Goal: Complete application form

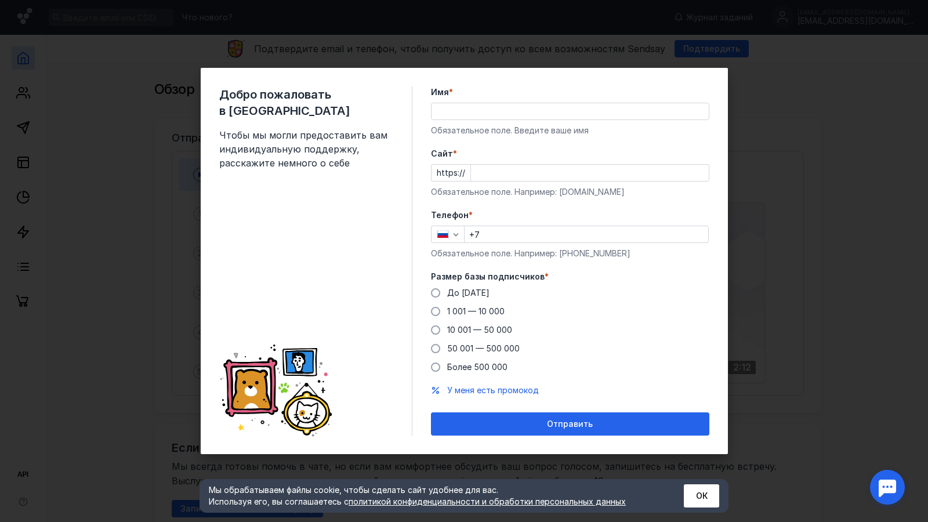
click at [573, 110] on input "Имя *" at bounding box center [570, 111] width 277 height 16
type input "[PERSON_NAME]"
type input "[PHONE_NUMBER]"
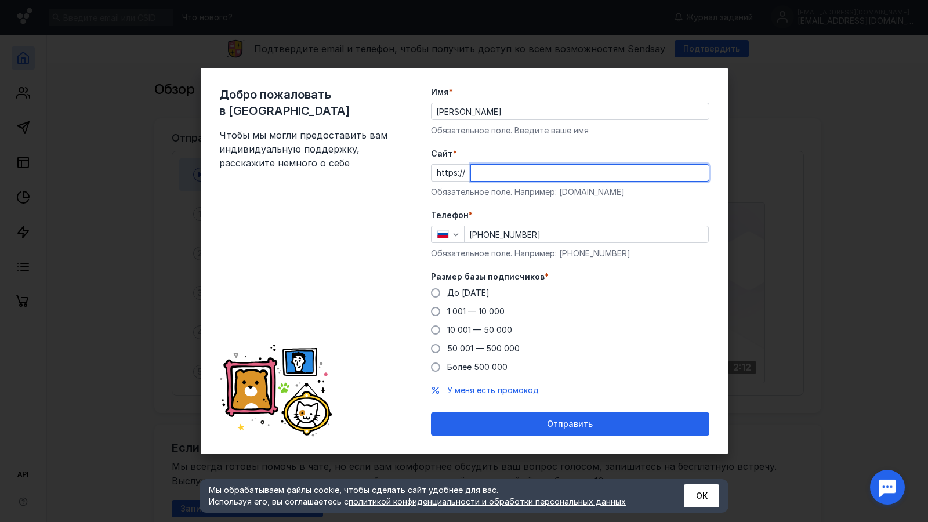
click at [498, 167] on input "Cайт *" at bounding box center [590, 173] width 238 height 16
click at [437, 294] on div "Размер базы подписчиков * До [DATE] 1 001 — 10 000 10 001 — 50 000 50 001 — 500…" at bounding box center [570, 322] width 278 height 102
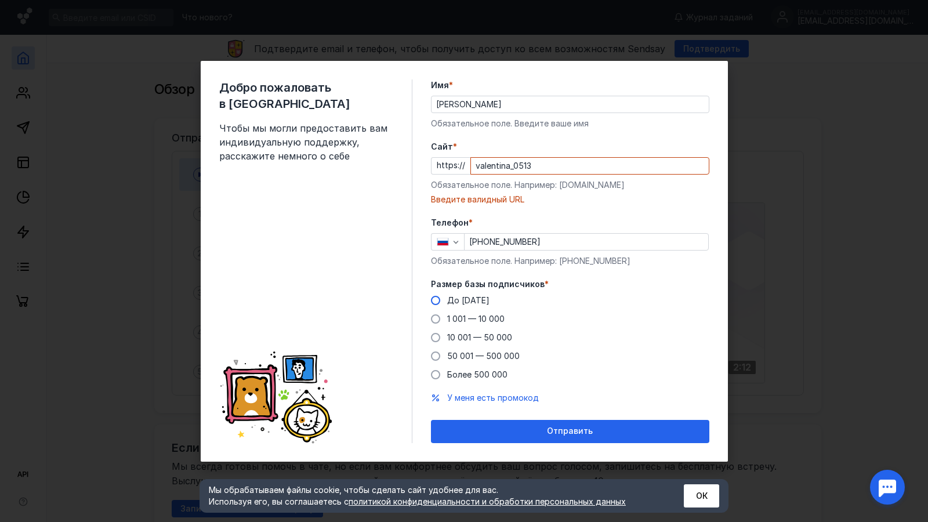
click at [433, 299] on span at bounding box center [435, 300] width 9 height 9
click at [0, 0] on input "До [DATE]" at bounding box center [0, 0] width 0 height 0
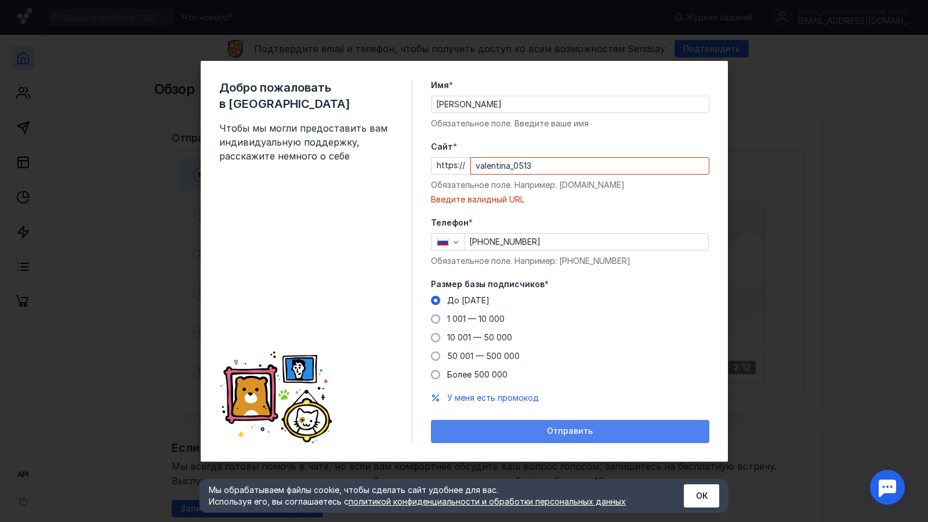
click at [574, 429] on span "Отправить" at bounding box center [570, 431] width 46 height 10
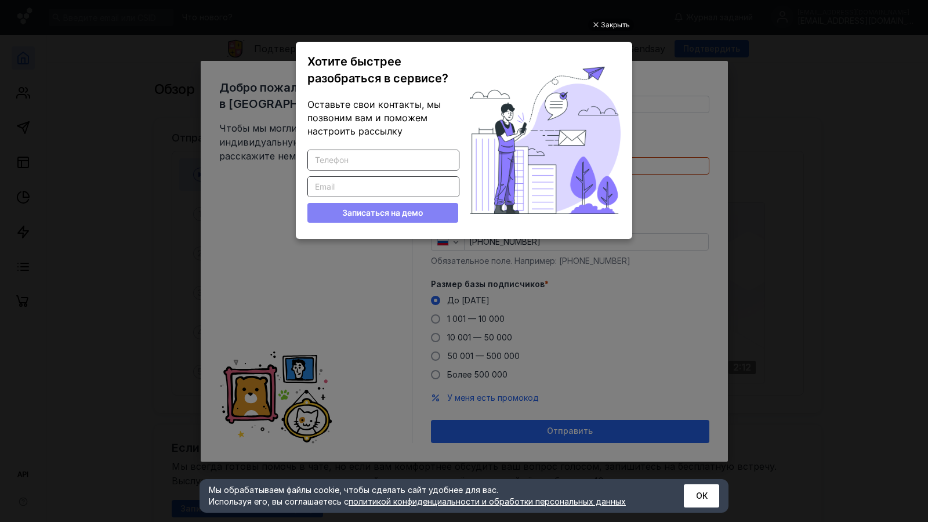
click at [749, 207] on ul "Закрыть Хотите быстрее разобраться в сервисе? Оставьте свои контакты, мы позвон…" at bounding box center [464, 262] width 928 height 522
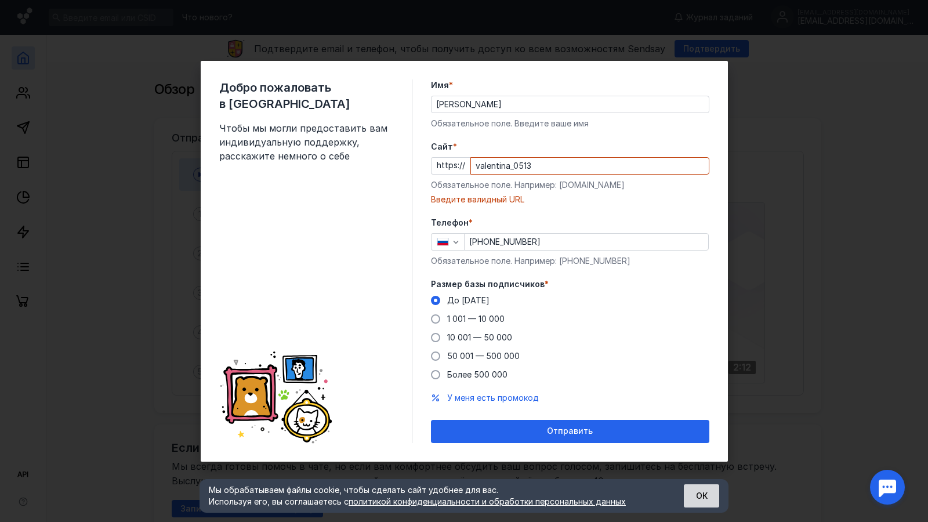
click at [708, 502] on button "ОК" at bounding box center [701, 495] width 35 height 23
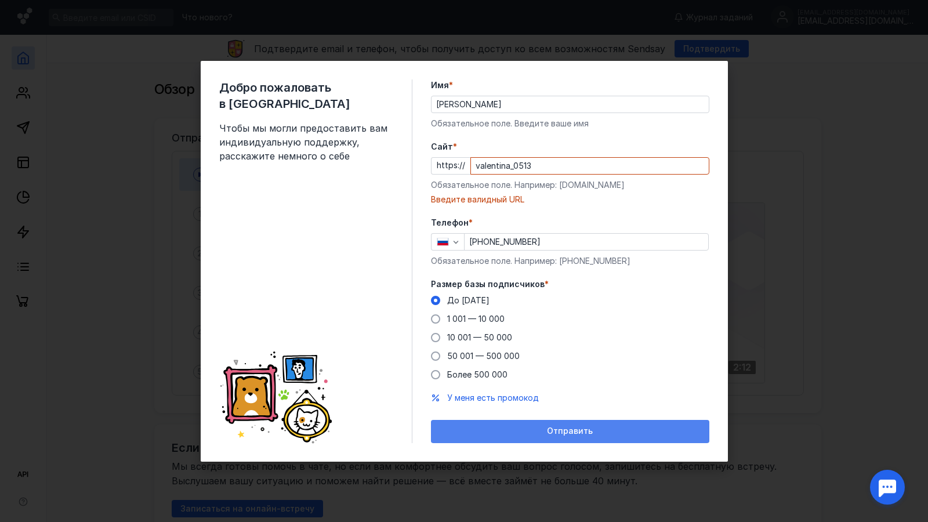
click at [631, 430] on div "Отправить" at bounding box center [570, 431] width 267 height 10
click at [572, 433] on span "Отправить" at bounding box center [570, 431] width 46 height 10
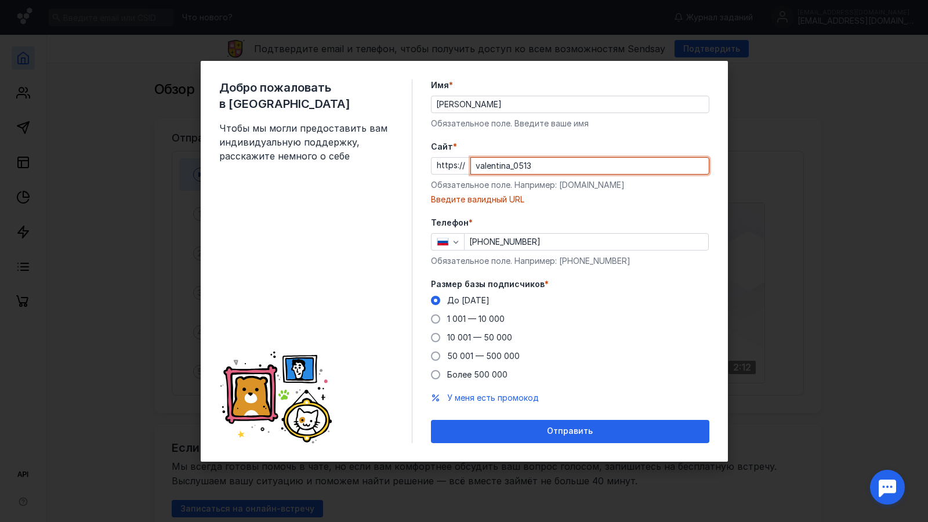
click at [476, 165] on input "valentina_0513" at bounding box center [590, 166] width 238 height 16
click at [584, 150] on label "Cайт *" at bounding box center [570, 147] width 278 height 12
click at [584, 158] on input "valentina_0513" at bounding box center [590, 166] width 238 height 16
drag, startPoint x: 476, startPoint y: 165, endPoint x: 535, endPoint y: 167, distance: 59.2
click at [535, 167] on input "valentina_0513" at bounding box center [590, 166] width 238 height 16
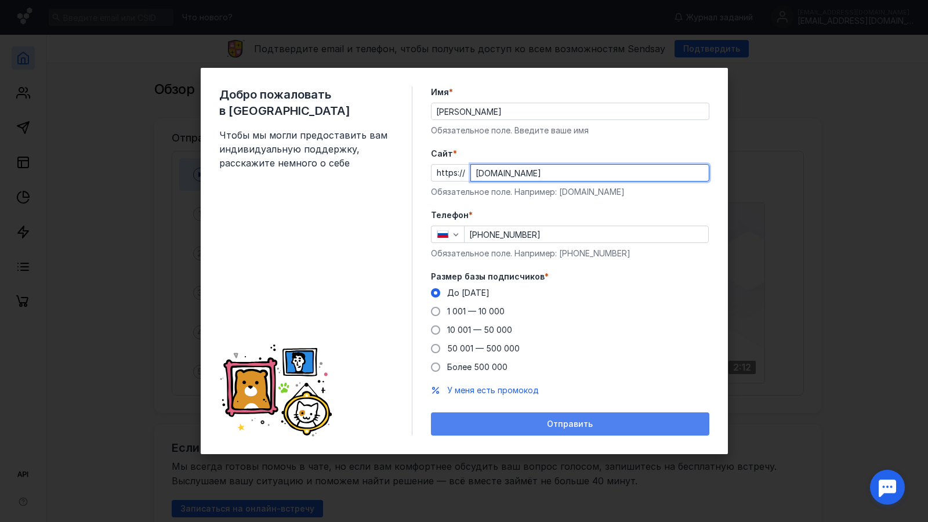
type input "[DOMAIN_NAME]"
click at [620, 417] on div "Отправить" at bounding box center [570, 423] width 278 height 23
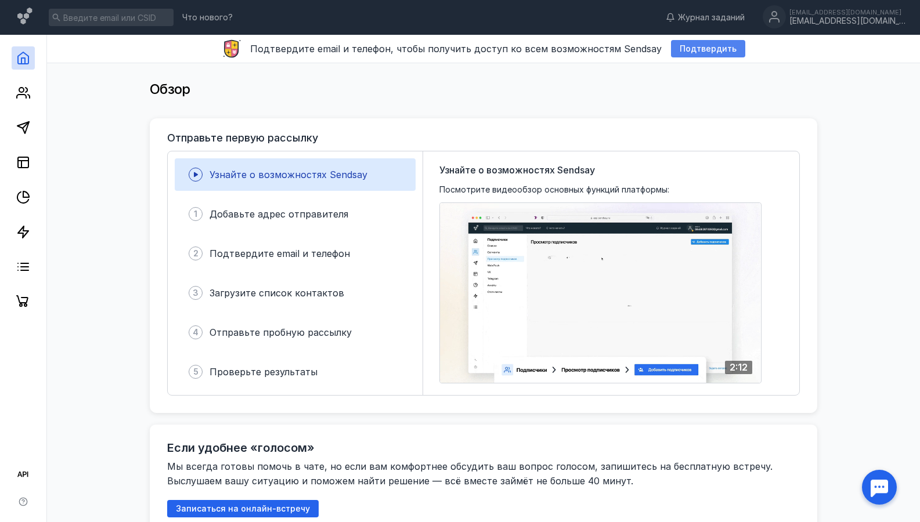
click at [685, 48] on span "Подтвердить" at bounding box center [707, 49] width 57 height 10
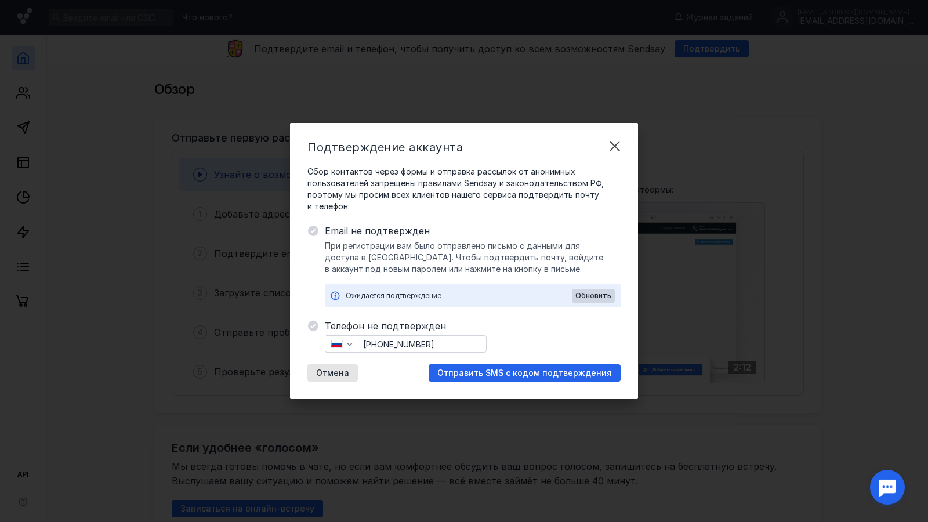
click at [691, 170] on div "Подтверждение аккаунта Сбор контактов через формы и отправка рассылок от аноним…" at bounding box center [464, 261] width 928 height 522
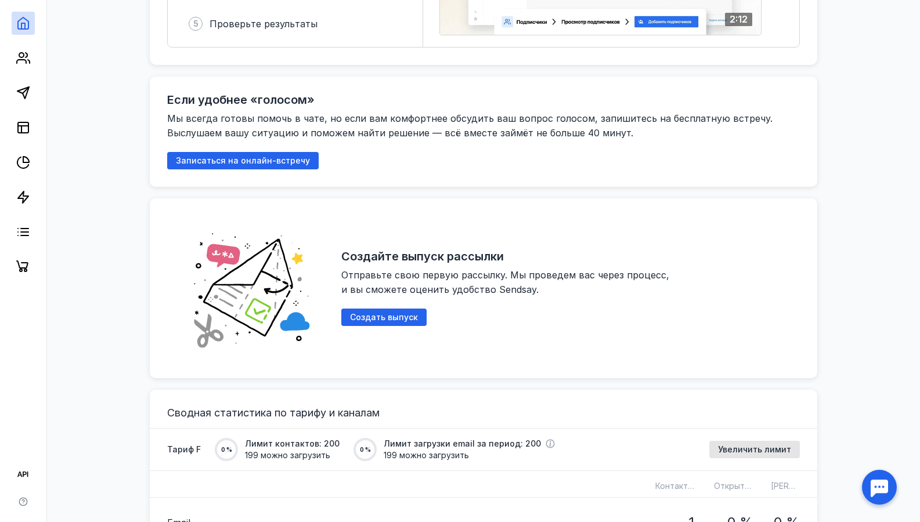
scroll to position [58, 0]
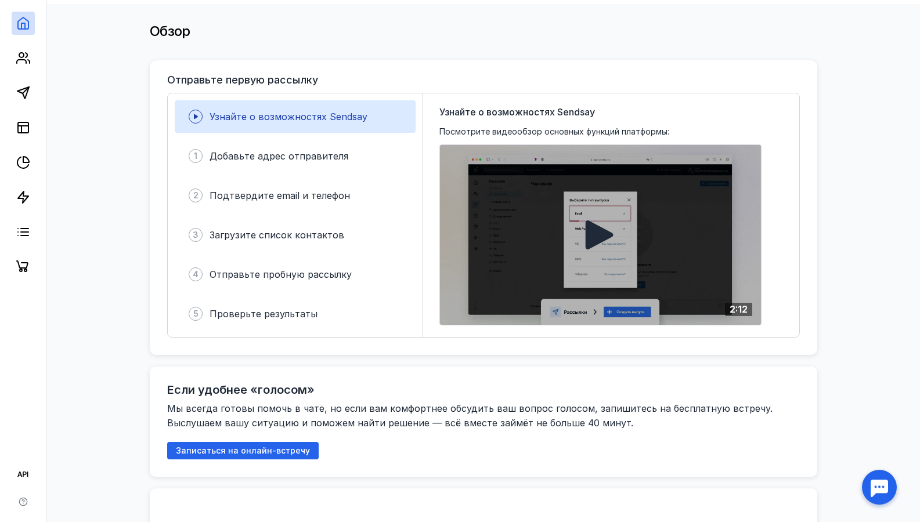
click at [625, 190] on div at bounding box center [600, 235] width 321 height 180
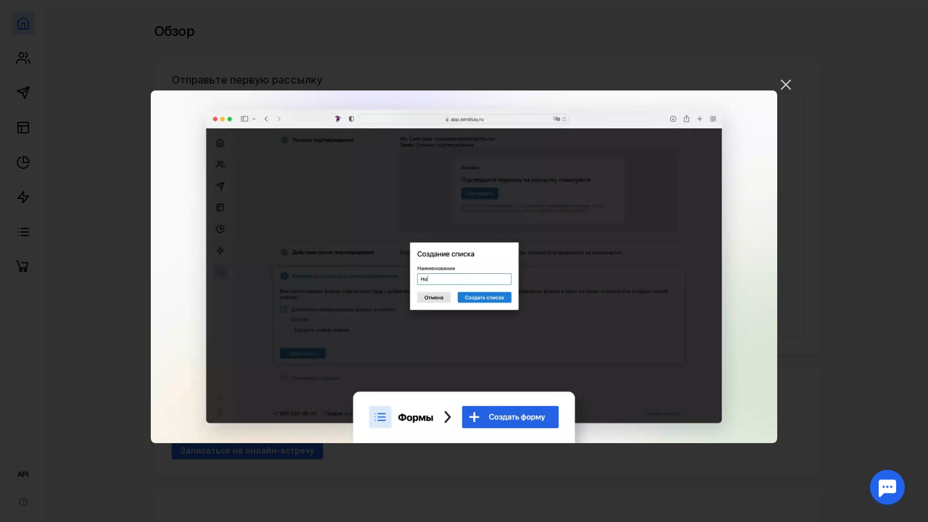
click at [770, 226] on video "Ваш браузер не поддерживает воспроизведение видео. Пожалуйста, обновите ваш бра…" at bounding box center [464, 267] width 627 height 353
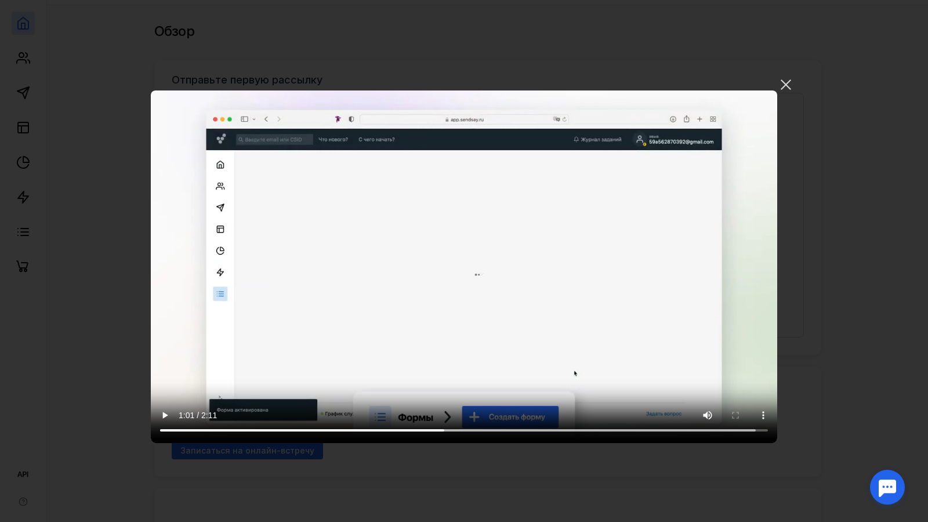
click at [770, 226] on video "Ваш браузер не поддерживает воспроизведение видео. Пожалуйста, обновите ваш бра…" at bounding box center [464, 267] width 627 height 353
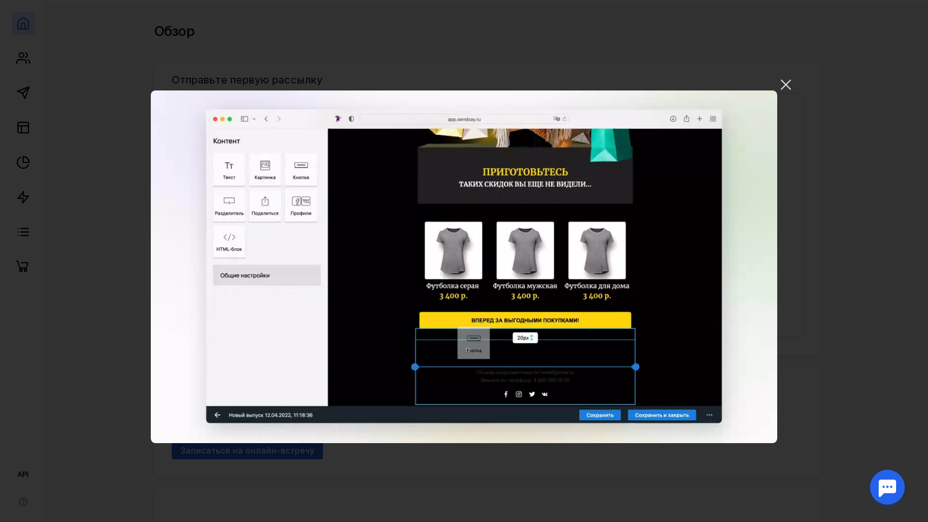
click at [808, 248] on div "Ваш браузер не поддерживает воспроизведение видео. Пожалуйста, обновите ваш бра…" at bounding box center [464, 261] width 928 height 522
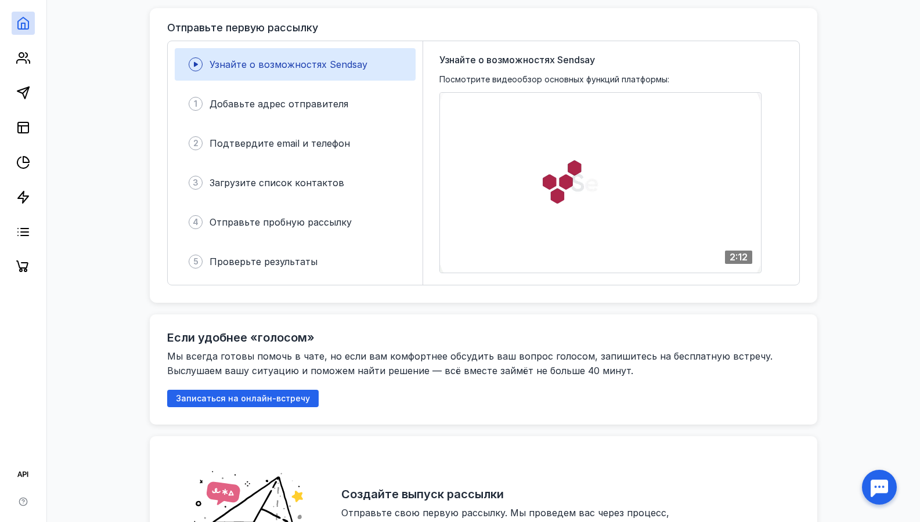
scroll to position [0, 0]
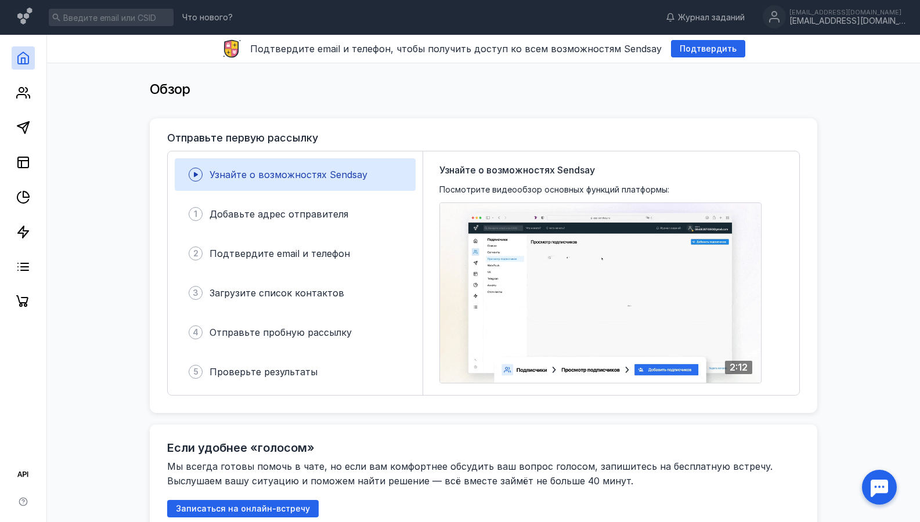
click at [192, 173] on icon at bounding box center [196, 175] width 14 height 14
click at [201, 176] on icon at bounding box center [196, 175] width 14 height 14
click at [20, 18] on icon at bounding box center [24, 16] width 15 height 17
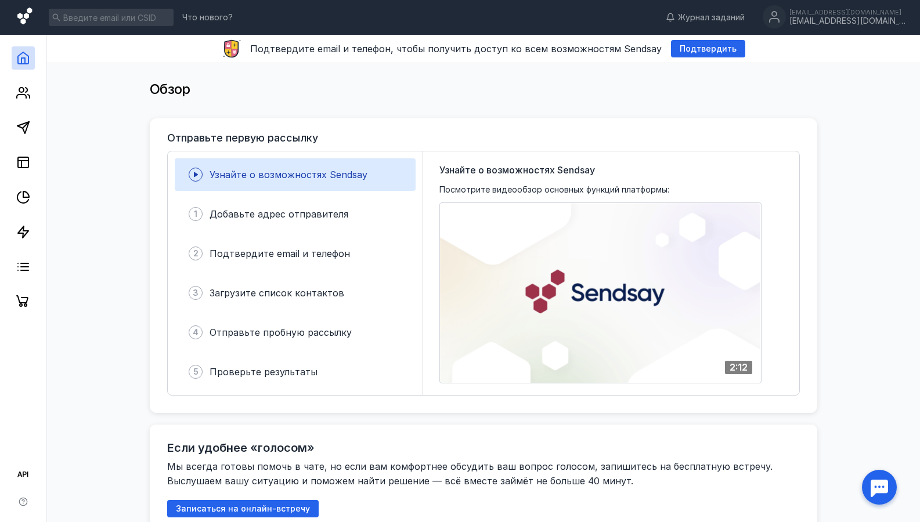
click at [20, 17] on icon at bounding box center [24, 16] width 15 height 17
click at [27, 52] on icon at bounding box center [23, 58] width 14 height 14
click at [697, 50] on span "Подтвердить" at bounding box center [707, 49] width 57 height 10
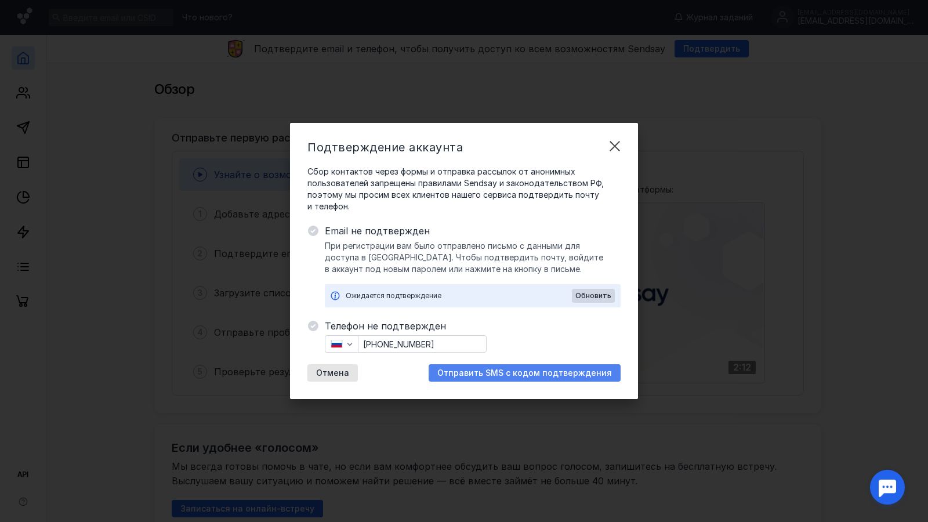
click at [509, 370] on span "Отправить SMS с кодом подтверждения" at bounding box center [524, 373] width 175 height 10
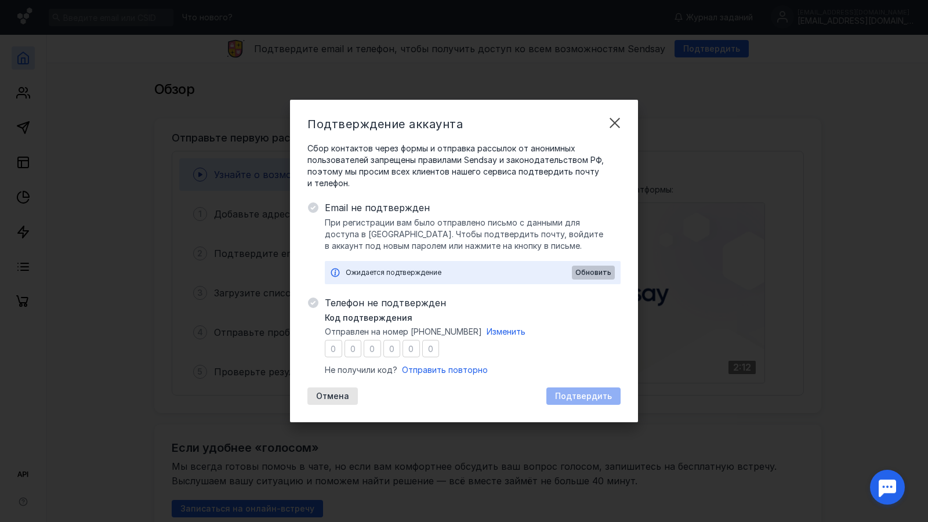
click at [599, 272] on span "Обновить" at bounding box center [594, 273] width 36 height 8
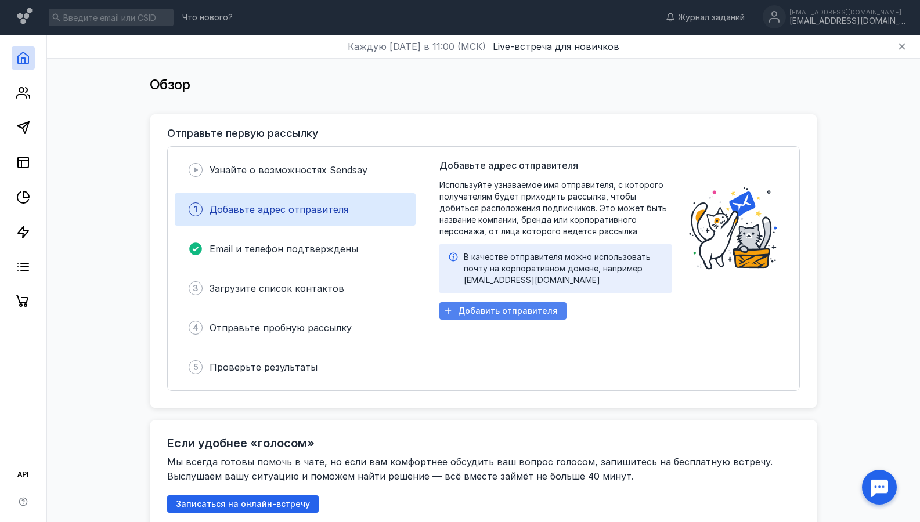
click at [538, 309] on span "Добавить отправителя" at bounding box center [508, 311] width 100 height 10
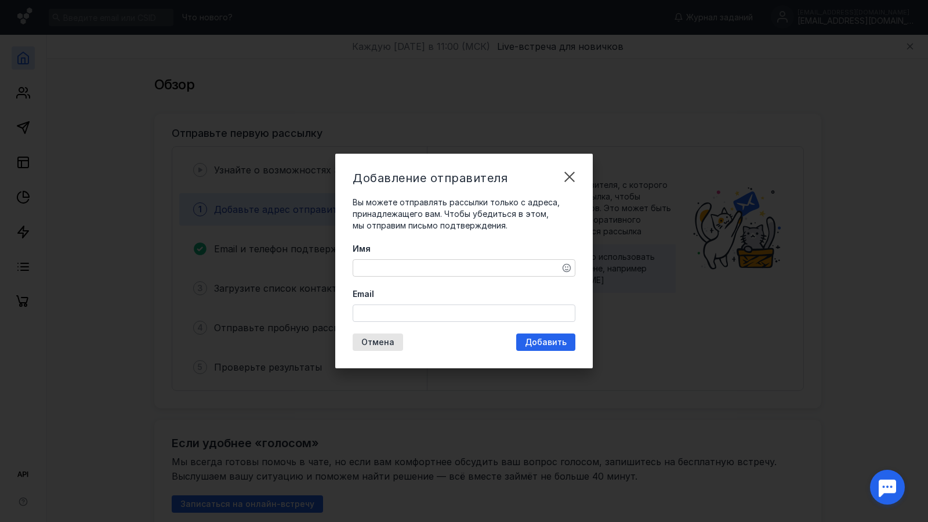
click at [479, 261] on textarea "Имя" at bounding box center [464, 268] width 222 height 16
type textarea "D"
type textarea "[PERSON_NAME]"
click at [464, 308] on input "Email" at bounding box center [464, 313] width 222 height 16
type input "[EMAIL_ADDRESS][DOMAIN_NAME]"
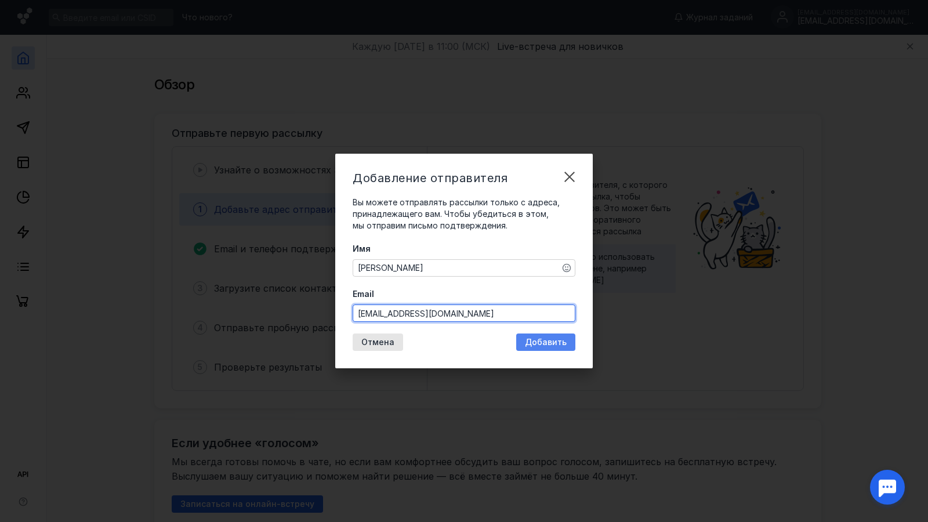
click at [543, 343] on div "Добавление отправителя Вы можете отправлять рассылки только с адреса, принадлеж…" at bounding box center [464, 261] width 258 height 215
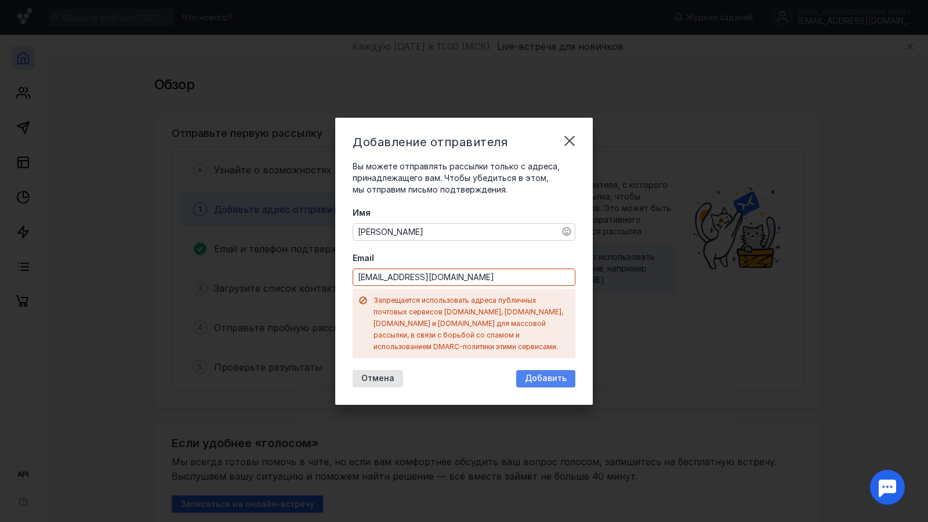
click at [550, 374] on span "Добавить" at bounding box center [546, 379] width 42 height 10
